Goal: Transaction & Acquisition: Purchase product/service

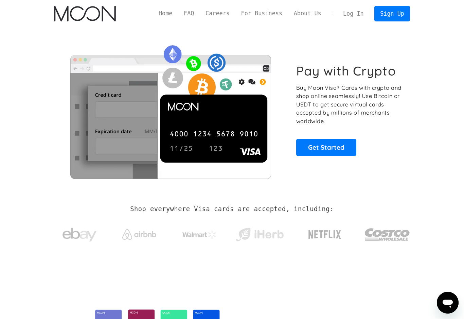
click at [354, 11] on link "Log In" at bounding box center [354, 13] width 32 height 15
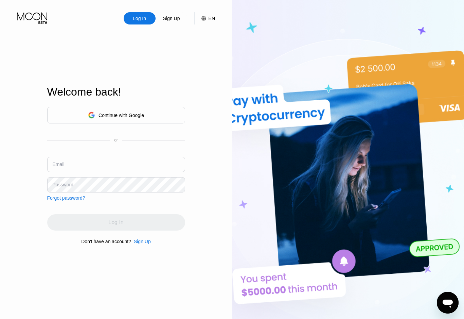
click at [166, 111] on div "Continue with Google" at bounding box center [116, 115] width 138 height 17
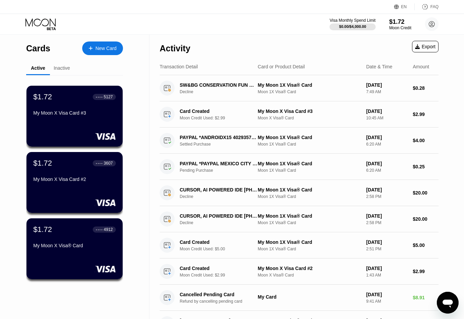
click at [70, 65] on div "Inactive" at bounding box center [62, 67] width 16 height 5
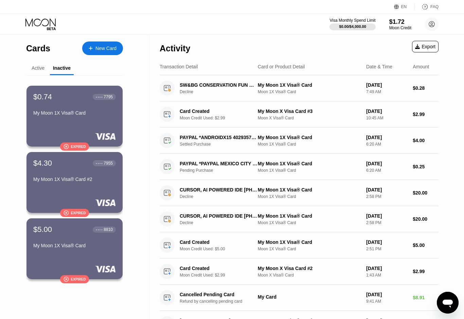
click at [43, 69] on div "Active" at bounding box center [38, 67] width 13 height 5
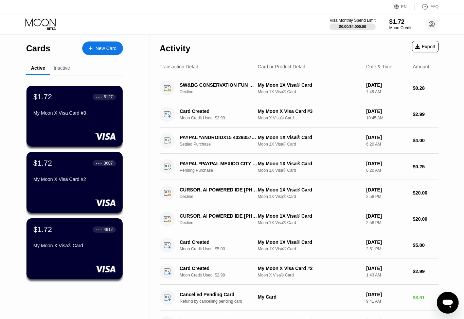
click at [62, 125] on div "$1.72 ● ● ● ● 5127 My Moon X Visa Card #3" at bounding box center [75, 116] width 96 height 61
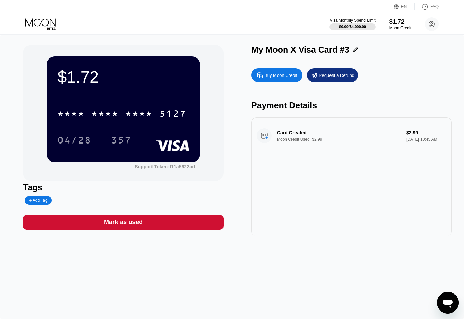
click at [175, 144] on rect at bounding box center [173, 145] width 34 height 11
click at [132, 115] on div "* * * *" at bounding box center [138, 114] width 27 height 11
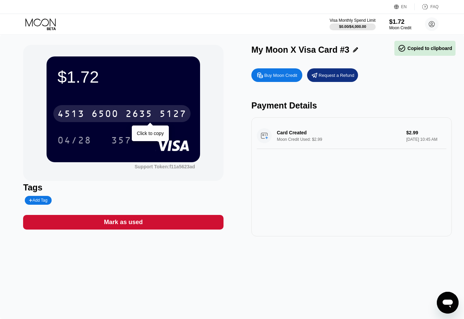
click at [149, 108] on div "4513 6500 2635 5127" at bounding box center [121, 113] width 137 height 17
click at [149, 110] on div "* * * *" at bounding box center [138, 114] width 27 height 11
click at [149, 132] on div "04/28 357" at bounding box center [123, 140] width 132 height 17
click at [148, 117] on div "2635" at bounding box center [138, 114] width 27 height 11
click at [150, 112] on div "* * * *" at bounding box center [138, 114] width 27 height 11
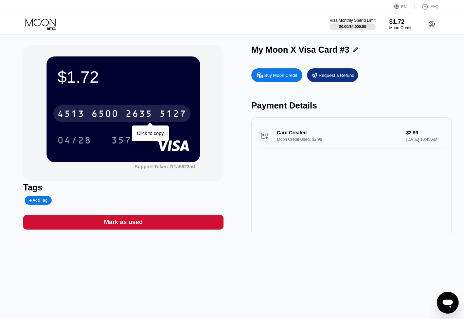
click at [200, 169] on div "Support Token: f11a5623ad" at bounding box center [124, 165] width 154 height 7
click at [216, 172] on div "$1.72 4513 6500 2635 5127 Click to copy 04/28 357 Support Token: f11a5623ad" at bounding box center [123, 113] width 201 height 136
click at [279, 193] on div "Card Created Moon Credit Used: $2.99 $2.99 May 26, 2025 10:45 AM" at bounding box center [352, 176] width 201 height 119
click at [56, 18] on icon at bounding box center [41, 24] width 32 height 12
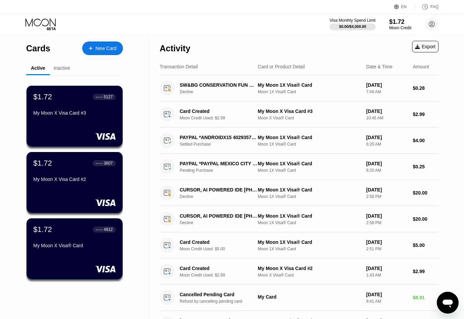
click at [58, 70] on div "Inactive" at bounding box center [62, 67] width 16 height 5
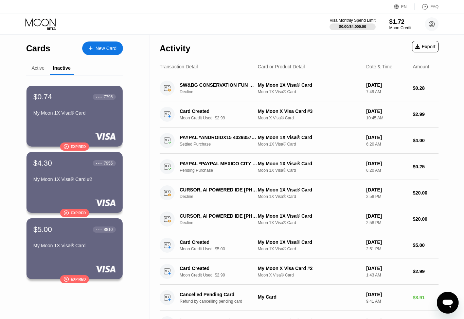
click at [43, 69] on div "Active" at bounding box center [38, 67] width 13 height 5
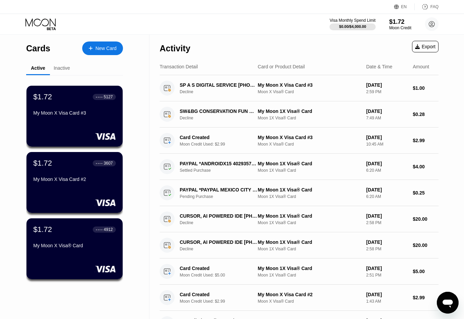
click at [312, 83] on div "My Moon X Visa Card #3" at bounding box center [309, 84] width 103 height 5
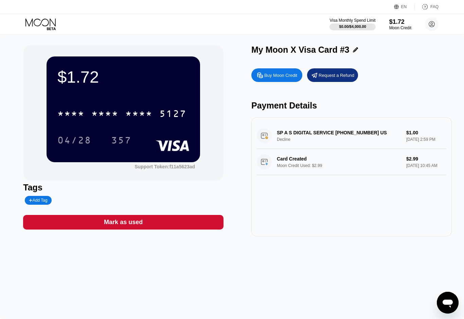
click at [343, 140] on div "SP A S DIGITAL SERVICE +15599150615 US Decline $1.00 Aug 20, 2025 2:59 PM" at bounding box center [352, 136] width 190 height 26
click at [299, 133] on div "SP A S DIGITAL SERVICE +15599150615 US Decline $1.00 Aug 20, 2025 2:59 PM" at bounding box center [352, 136] width 190 height 26
click at [277, 137] on div "SP A S DIGITAL SERVICE +15599150615 US Decline $1.00 Aug 20, 2025 2:59 PM" at bounding box center [352, 136] width 190 height 26
click at [325, 136] on div "SP A S DIGITAL SERVICE +15599150615 US Decline $1.00 Aug 20, 2025 2:59 PM" at bounding box center [352, 136] width 190 height 26
click at [439, 133] on div "SP A S DIGITAL SERVICE +15599150615 US Decline $1.00 Aug 20, 2025 2:59 PM" at bounding box center [352, 136] width 190 height 26
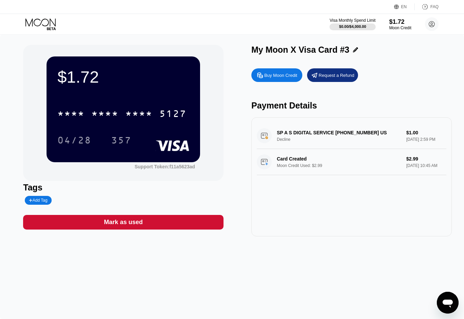
click at [354, 135] on div "SP A S DIGITAL SERVICE +15599150615 US Decline $1.00 Aug 20, 2025 2:59 PM" at bounding box center [352, 136] width 190 height 26
click at [430, 136] on div "SP A S DIGITAL SERVICE +15599150615 US Decline $1.00 Aug 20, 2025 2:59 PM" at bounding box center [352, 136] width 190 height 26
click at [399, 149] on div "SP A S DIGITAL SERVICE +15599150615 US Decline $1.00 Aug 20, 2025 2:59 PM" at bounding box center [352, 136] width 190 height 26
click at [141, 118] on div "* * * *" at bounding box center [138, 114] width 27 height 11
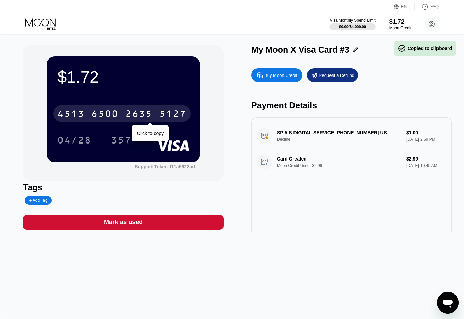
click at [147, 108] on div "4513 6500 2635 5127" at bounding box center [121, 113] width 137 height 17
click at [154, 108] on div "* * * * * * * * * * * * 5127" at bounding box center [121, 113] width 137 height 17
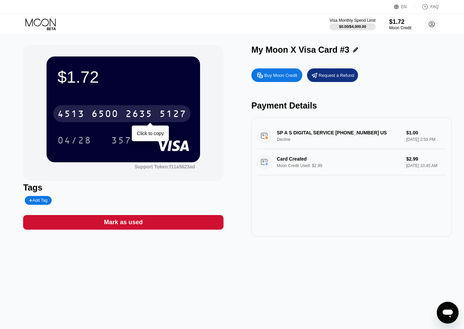
click at [36, 27] on icon at bounding box center [41, 24] width 32 height 12
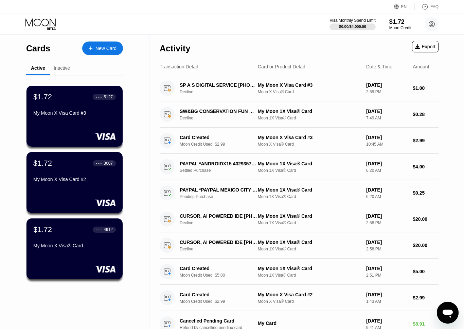
click at [89, 191] on div "$1.72 ● ● ● ● 3607 My Moon X Visa Card #2" at bounding box center [75, 182] width 96 height 61
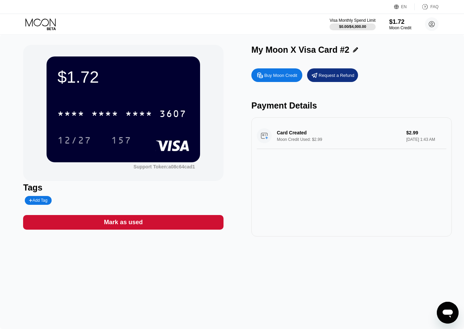
click at [156, 115] on div "* * * * * * * * * * * * 3607" at bounding box center [121, 113] width 137 height 17
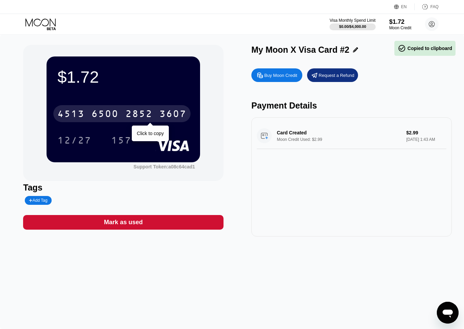
click at [156, 114] on div "4513 6500 2852 3607" at bounding box center [121, 113] width 137 height 17
click at [146, 169] on div "Support Token: a08c64cad1" at bounding box center [165, 166] width 62 height 5
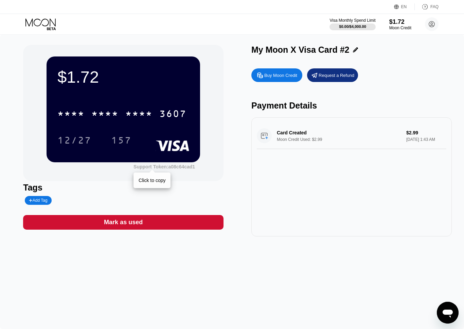
click at [142, 114] on div "* * * *" at bounding box center [138, 114] width 27 height 11
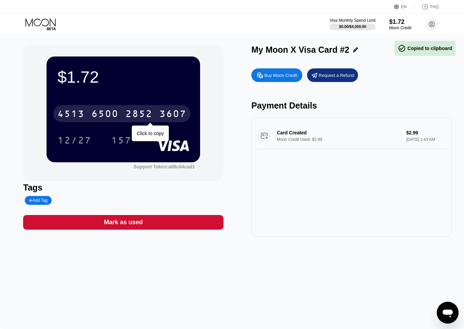
click at [151, 132] on div "12/27 157" at bounding box center [123, 140] width 132 height 17
click at [175, 112] on div "3607" at bounding box center [172, 114] width 27 height 11
click at [169, 113] on div "3607" at bounding box center [172, 114] width 27 height 11
click at [133, 116] on div "2852" at bounding box center [138, 114] width 27 height 11
click at [143, 110] on div "* * * *" at bounding box center [138, 114] width 27 height 11
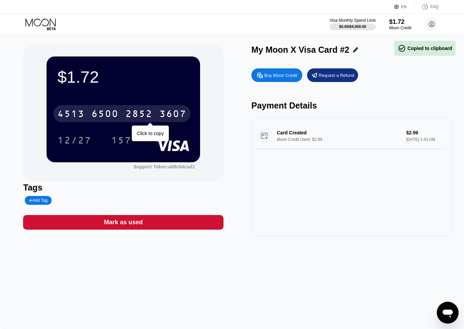
click at [136, 116] on div "2852" at bounding box center [138, 114] width 27 height 11
click at [136, 116] on div "* * * *" at bounding box center [138, 114] width 27 height 11
click at [149, 113] on div "2852" at bounding box center [138, 114] width 27 height 11
click at [148, 110] on div "* * * *" at bounding box center [138, 114] width 27 height 11
click at [174, 113] on div "3607" at bounding box center [172, 114] width 27 height 11
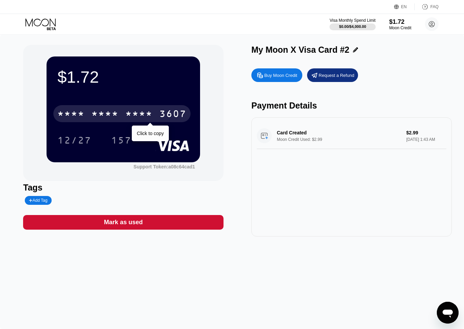
click at [169, 109] on div "3607" at bounding box center [172, 114] width 27 height 11
click at [48, 30] on icon at bounding box center [41, 24] width 32 height 12
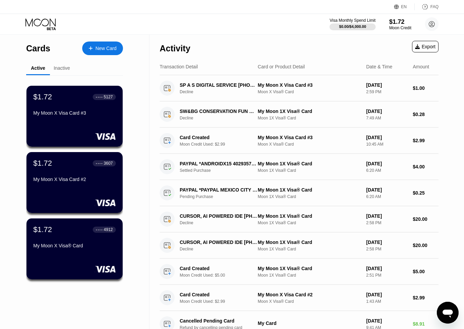
click at [88, 182] on div "My Moon X Visa Card #2" at bounding box center [74, 178] width 83 height 5
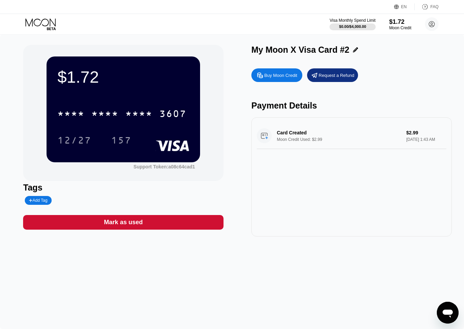
click at [428, 27] on circle at bounding box center [432, 24] width 14 height 14
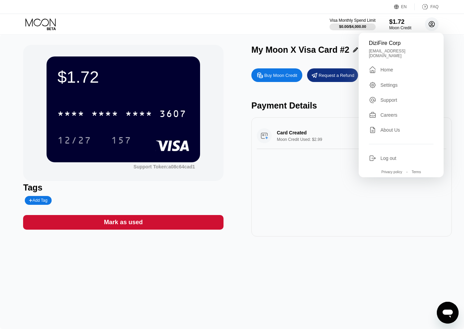
click at [398, 82] on div "Settings" at bounding box center [389, 84] width 17 height 5
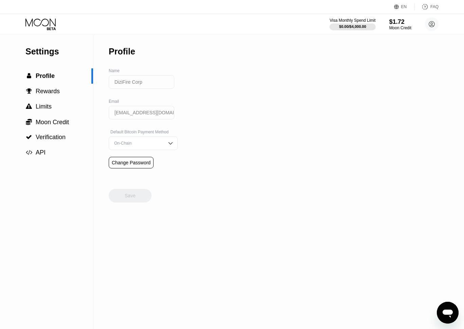
click at [59, 83] on div " Profile" at bounding box center [46, 75] width 93 height 15
click at [61, 88] on div " Rewards" at bounding box center [46, 91] width 93 height 7
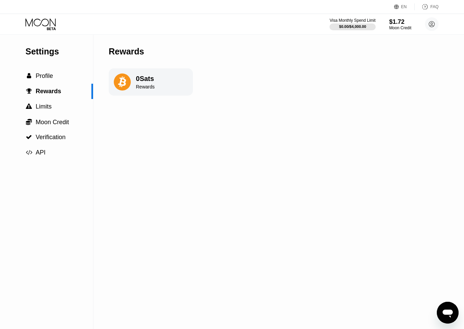
click at [53, 104] on div " Limits" at bounding box center [46, 106] width 93 height 7
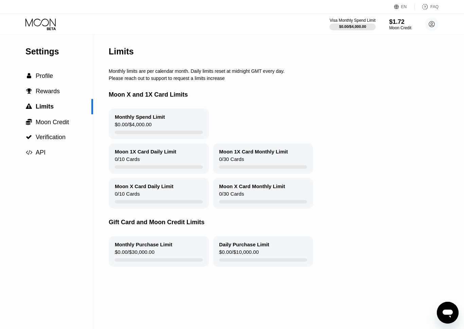
click at [59, 122] on span "Moon Credit" at bounding box center [52, 122] width 33 height 7
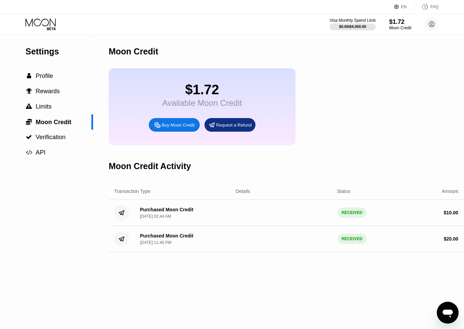
click at [56, 143] on div " Verification" at bounding box center [46, 137] width 93 height 15
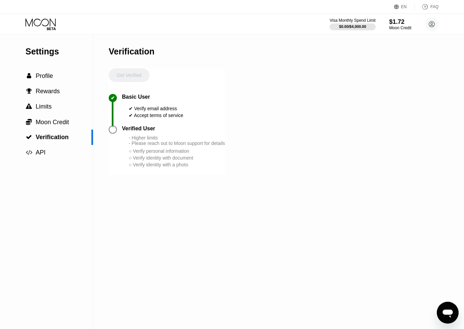
click at [52, 16] on div "Visa Monthly Spend Limit $0.00 / $4,000.00 $1.72 Moon Credit DiziFire Corp dizi…" at bounding box center [232, 24] width 464 height 20
click at [47, 29] on icon at bounding box center [51, 28] width 9 height 3
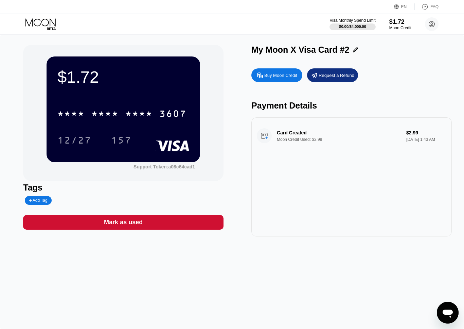
click at [138, 137] on div "157" at bounding box center [126, 140] width 31 height 17
click at [132, 111] on div "* * * *" at bounding box center [138, 114] width 27 height 11
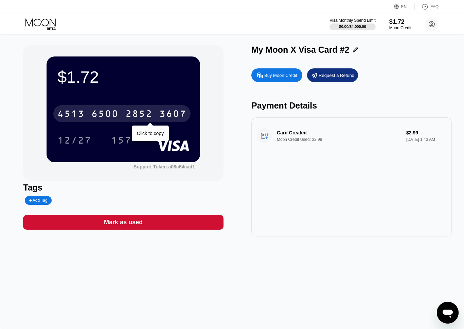
click at [339, 311] on div "$1.72 4513 6500 2852 3607 Click to copy 12/27 157 Support Token: a08c64cad1 Tag…" at bounding box center [232, 182] width 464 height 294
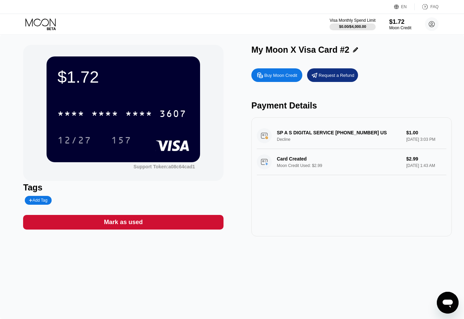
click at [36, 29] on icon at bounding box center [41, 24] width 32 height 12
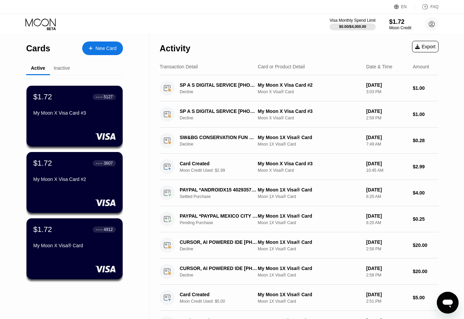
click at [87, 243] on div "$1.72 ● ● ● ● 4912 My Moon X Visa® Card" at bounding box center [74, 238] width 83 height 26
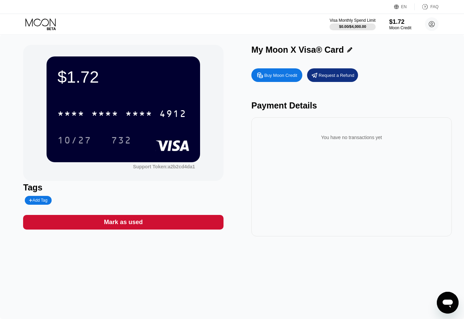
click at [133, 110] on div "* * * *" at bounding box center [138, 114] width 27 height 11
click at [344, 52] on div at bounding box center [348, 49] width 8 height 5
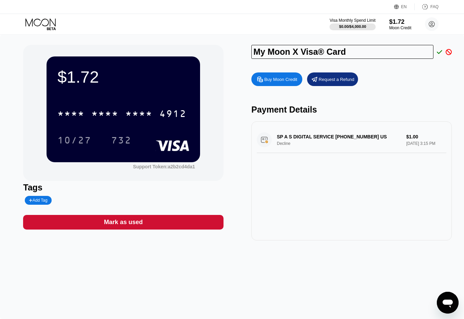
click at [439, 51] on icon at bounding box center [439, 52] width 5 height 6
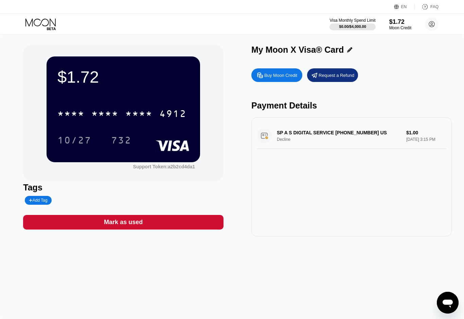
click at [108, 108] on div "* * * * * * * * * * * * 4912" at bounding box center [121, 113] width 137 height 17
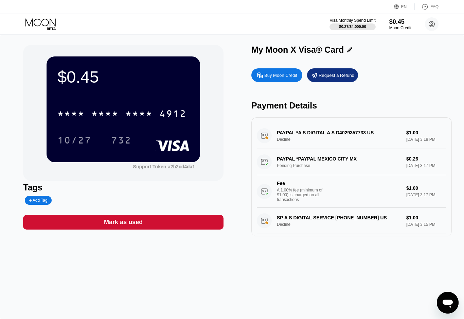
click at [401, 18] on div "$0.45" at bounding box center [401, 21] width 22 height 7
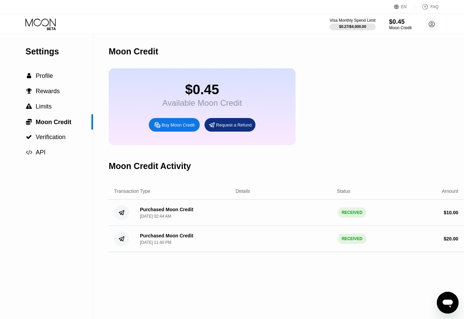
click at [47, 23] on icon at bounding box center [41, 24] width 32 height 12
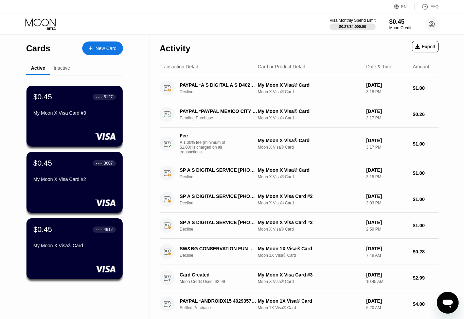
click at [110, 49] on div "New Card" at bounding box center [106, 49] width 21 height 6
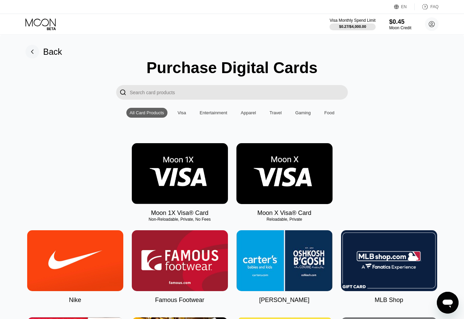
click at [46, 15] on div "Visa Monthly Spend Limit $0.27 / $4,000.00 $0.45 Moon Credit DiziFire Corp dizi…" at bounding box center [232, 24] width 464 height 20
click at [44, 23] on icon at bounding box center [41, 24] width 32 height 12
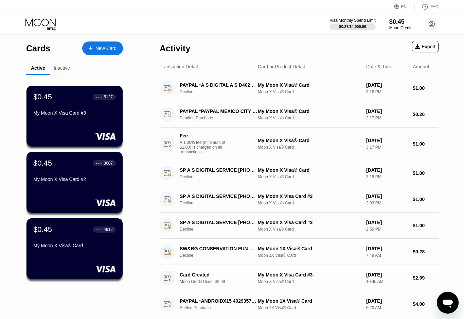
click at [403, 20] on div "$0.45" at bounding box center [401, 21] width 22 height 7
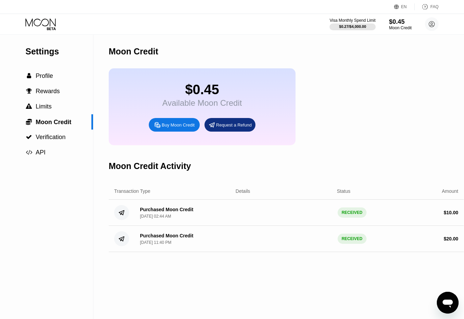
click at [178, 123] on div "Buy Moon Credit" at bounding box center [174, 125] width 51 height 14
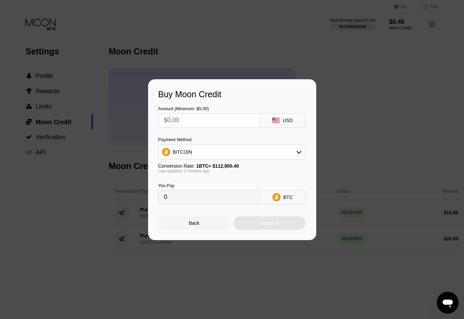
click at [186, 119] on input "text" at bounding box center [209, 121] width 90 height 14
type input "$5"
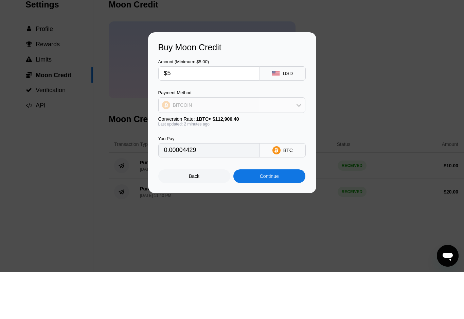
click at [273, 145] on div "BITCOIN" at bounding box center [232, 152] width 147 height 14
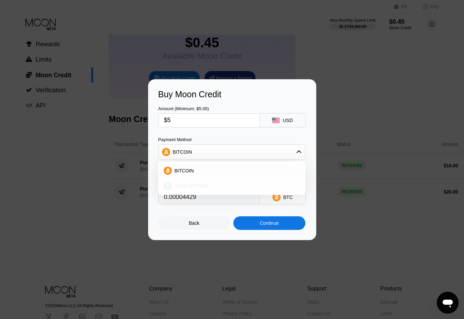
click at [224, 192] on div "USDT on TRON" at bounding box center [231, 186] width 143 height 14
type input "5.05"
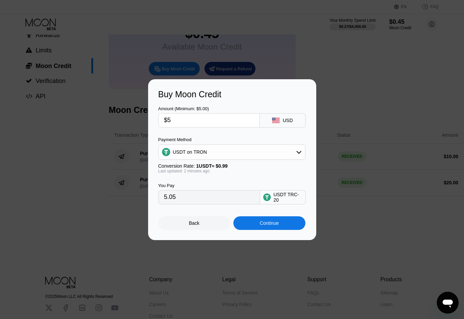
scroll to position [57, 0]
click at [198, 120] on input "$5" at bounding box center [209, 121] width 90 height 14
type input "0.00"
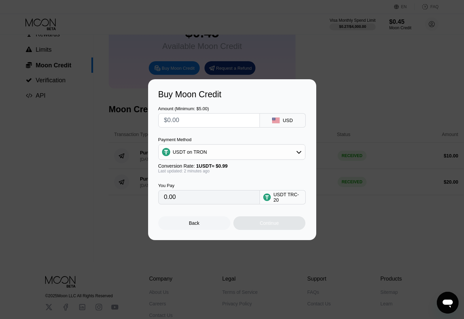
type input "$6"
type input "6.06"
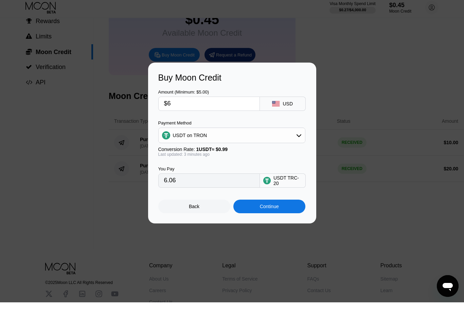
scroll to position [70, 0]
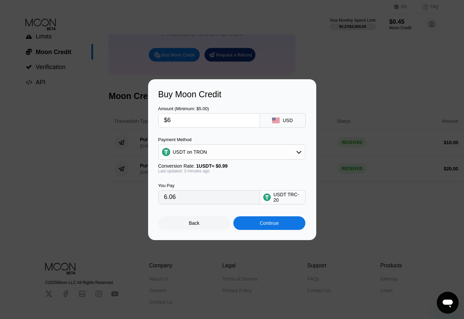
click at [276, 226] on div "Continue" at bounding box center [269, 222] width 19 height 5
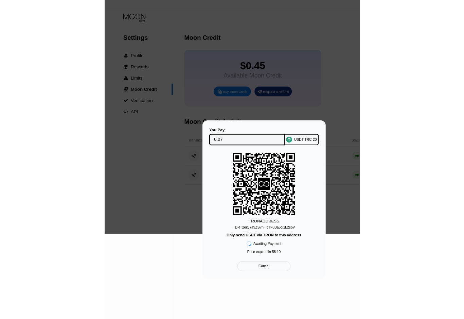
scroll to position [5, 0]
